Goal: Find specific page/section: Find specific page/section

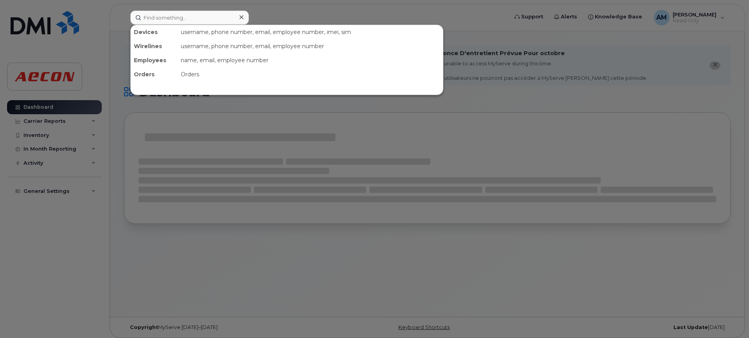
click at [172, 18] on input at bounding box center [189, 18] width 118 height 14
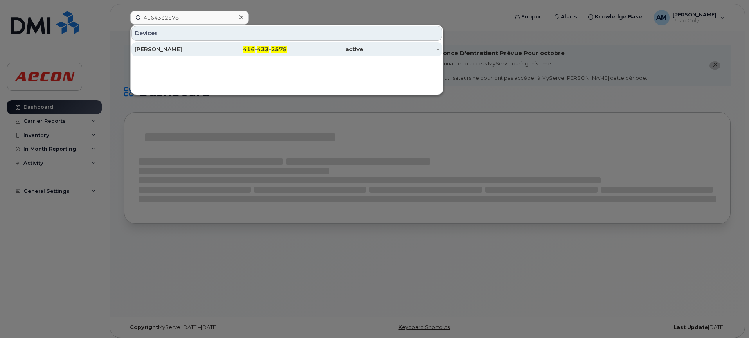
type input "4164332578"
click at [210, 49] on div "[PERSON_NAME]" at bounding box center [173, 49] width 76 height 8
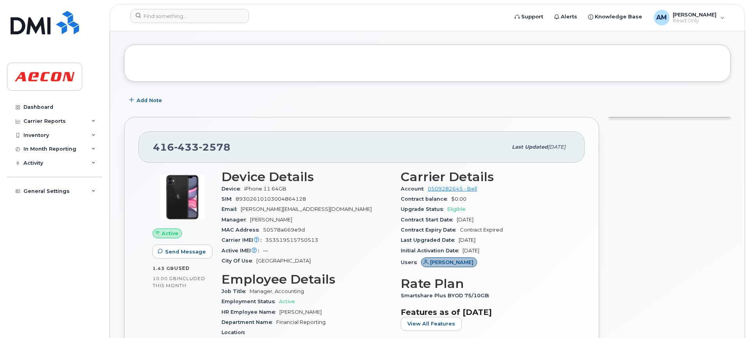
scroll to position [81, 0]
